Goal: Task Accomplishment & Management: Manage account settings

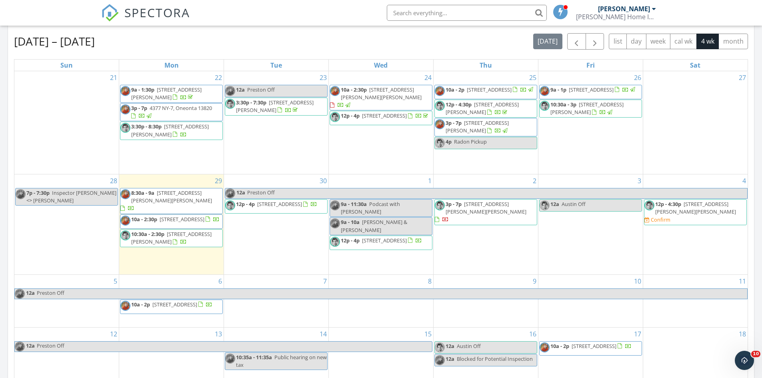
scroll to position [360, 0]
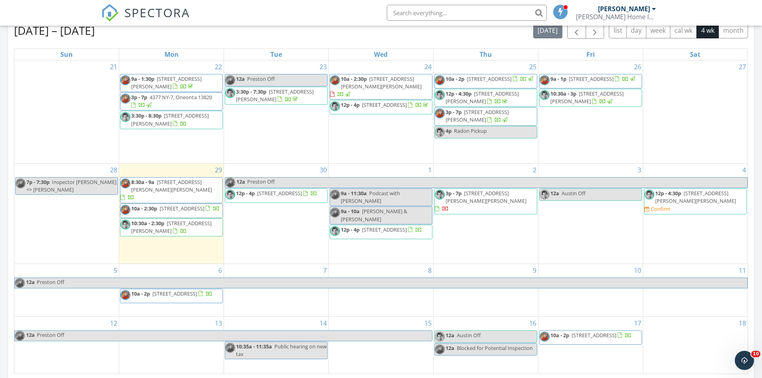
click at [415, 197] on link "9a - 11:30a Podcast with Todd" at bounding box center [381, 197] width 103 height 18
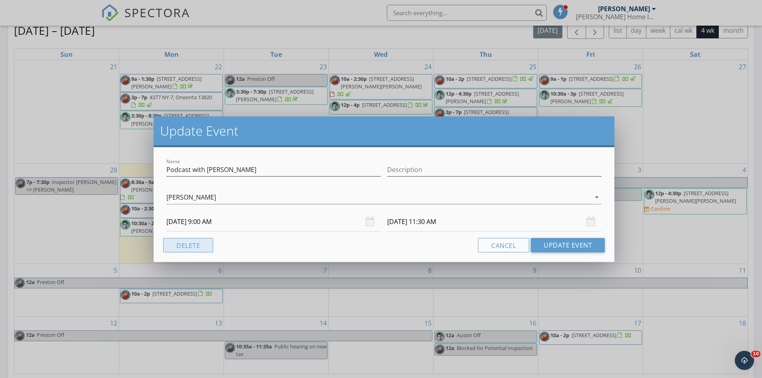
click at [174, 242] on button "Delete" at bounding box center [188, 245] width 50 height 14
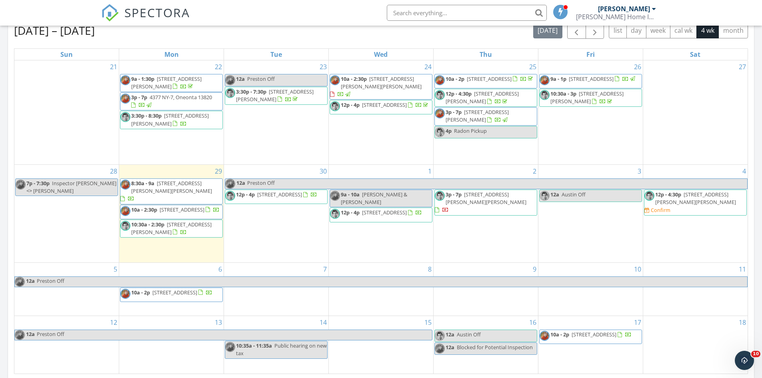
click at [675, 206] on span "560 Winding Hill Rd, Montgomery 12549" at bounding box center [695, 198] width 81 height 15
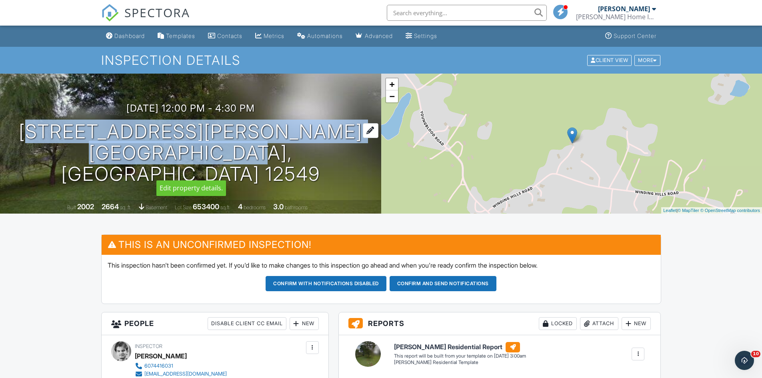
drag, startPoint x: 88, startPoint y: 143, endPoint x: 247, endPoint y: 170, distance: 161.1
click at [247, 170] on h1 "560 Winding Hill Rd Montgomery, NY 12549" at bounding box center [191, 152] width 356 height 63
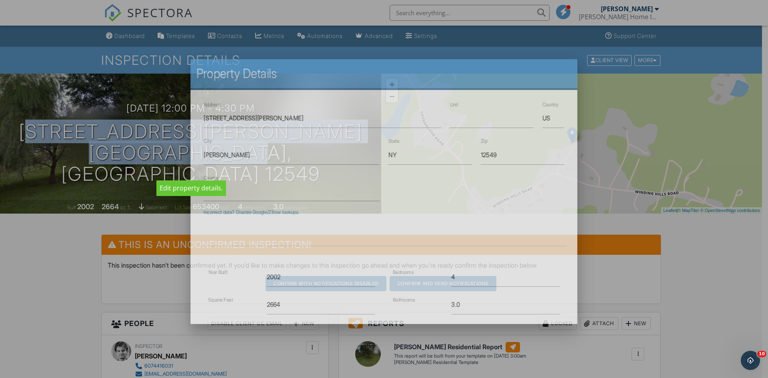
copy h1 "560 Winding Hill Rd Montgomery, NY"
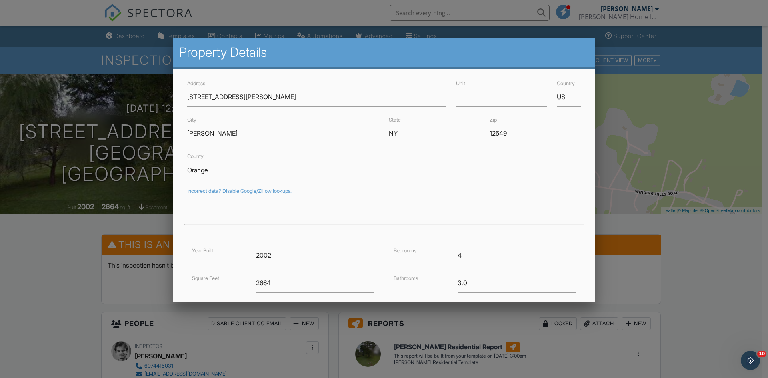
click at [553, 178] on div "County Orange" at bounding box center [383, 165] width 403 height 28
click at [698, 49] on div at bounding box center [384, 196] width 768 height 472
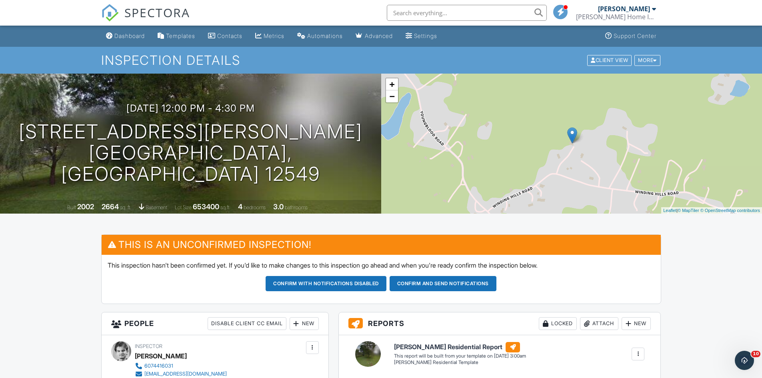
click at [115, 14] on img at bounding box center [110, 13] width 18 height 18
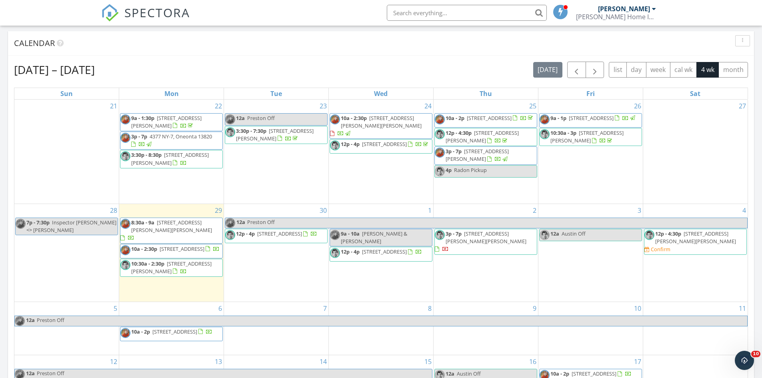
scroll to position [320, 0]
drag, startPoint x: 714, startPoint y: 230, endPoint x: 713, endPoint y: 240, distance: 10.4
click at [713, 240] on span "560 Winding Hill Rd, Montgomery 12549" at bounding box center [695, 238] width 81 height 15
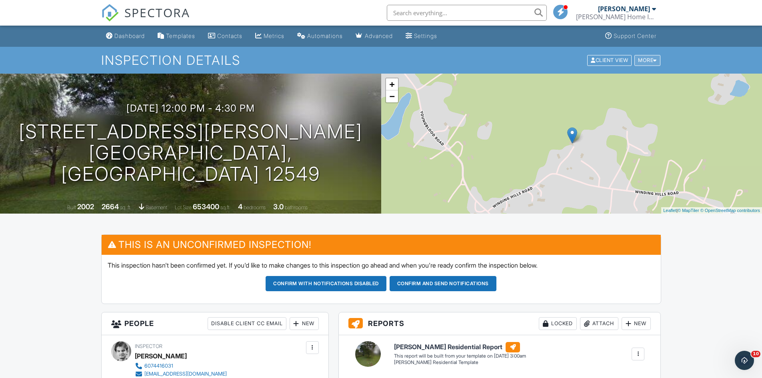
click at [643, 56] on div "More" at bounding box center [647, 60] width 26 height 11
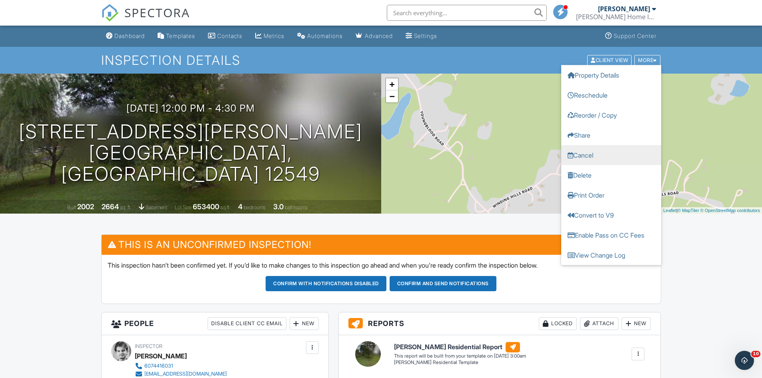
click at [601, 153] on link "Cancel" at bounding box center [611, 155] width 100 height 20
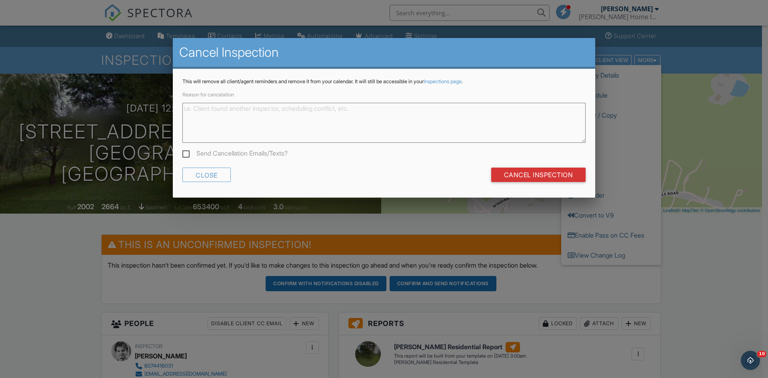
click at [373, 117] on textarea "Reason for cancelation" at bounding box center [383, 123] width 403 height 40
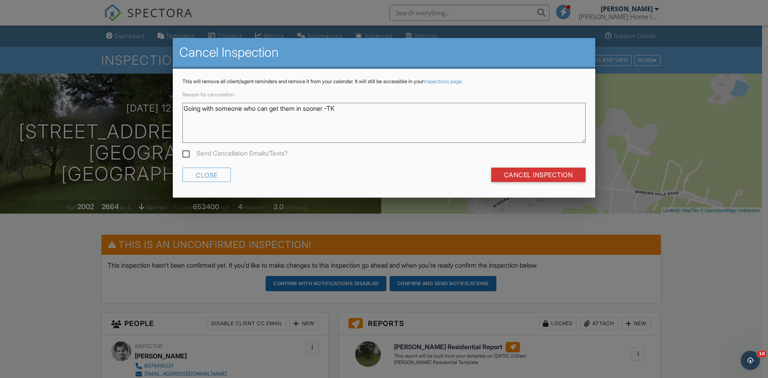
type textarea "Going with someone who can get them in sooner -TK"
click at [227, 156] on label "Send Cancellation Emails/Texts?" at bounding box center [234, 155] width 105 height 10
click at [188, 156] on input "Send Cancellation Emails/Texts?" at bounding box center [184, 154] width 5 height 5
checkbox input "true"
click at [558, 178] on input "Cancel Inspection" at bounding box center [538, 175] width 95 height 14
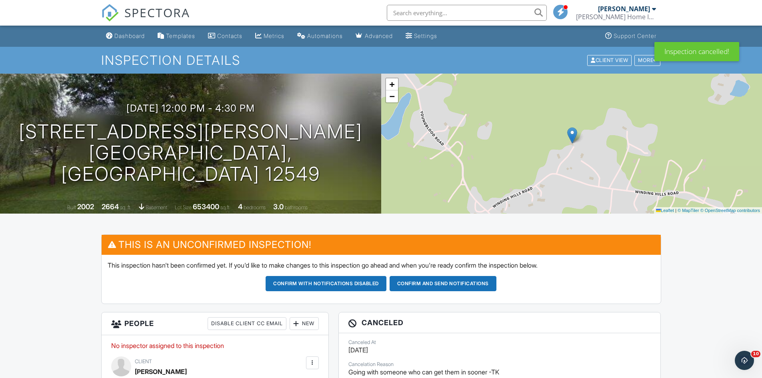
click at [166, 10] on span "SPECTORA" at bounding box center [157, 12] width 66 height 17
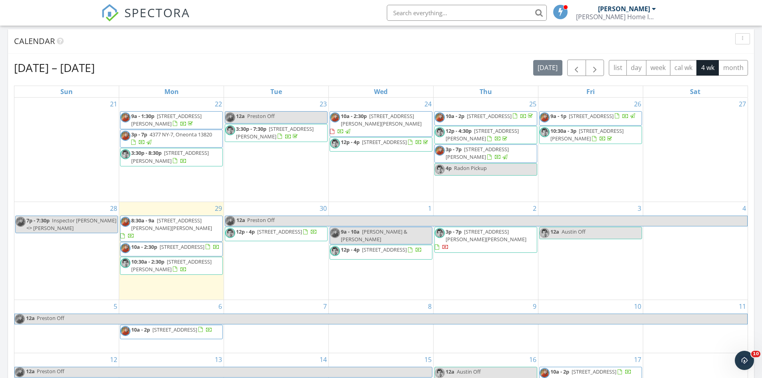
scroll to position [400, 0]
